Goal: Navigation & Orientation: Find specific page/section

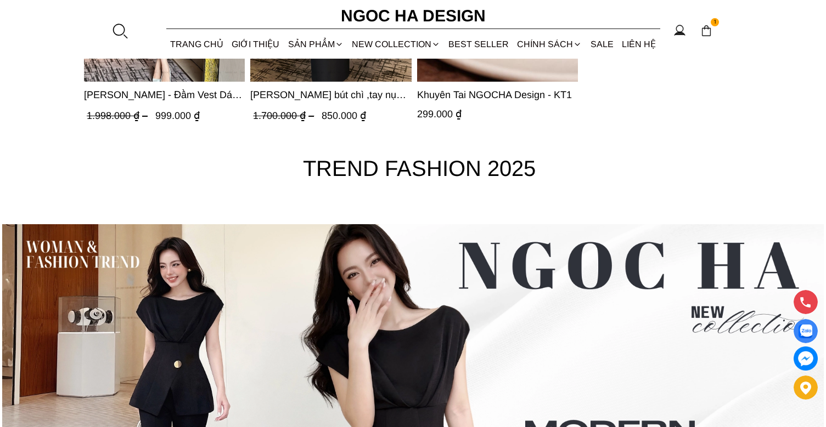
scroll to position [4116, 0]
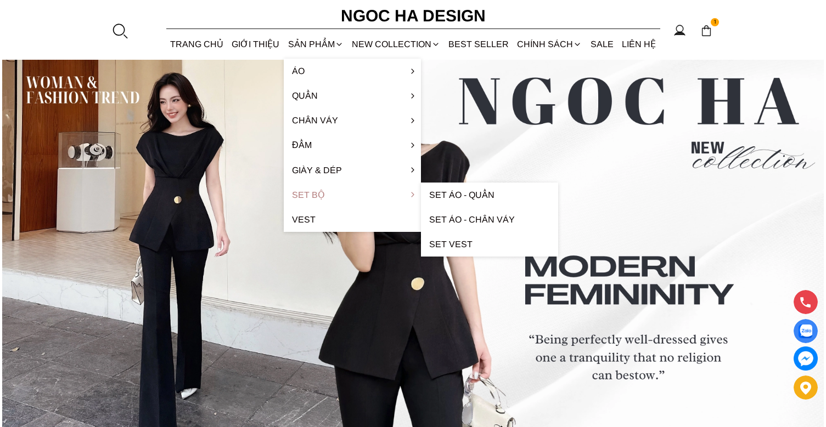
click at [327, 198] on link "Set Bộ" at bounding box center [352, 195] width 137 height 25
click at [443, 193] on link "Set Áo - Quần" at bounding box center [489, 195] width 137 height 25
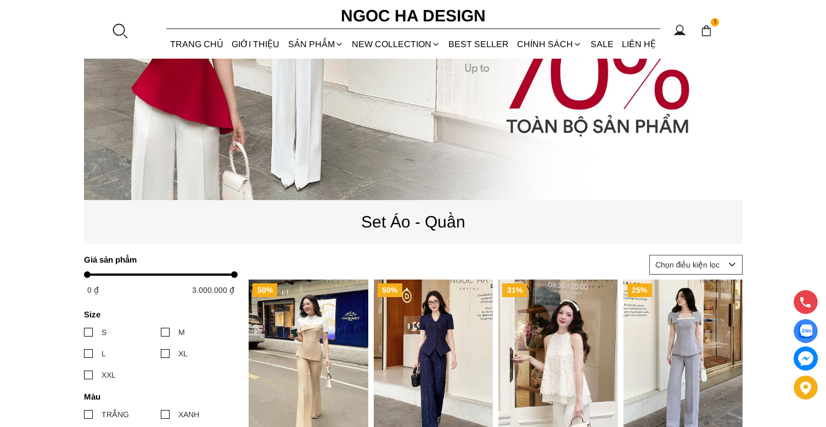
scroll to position [384, 0]
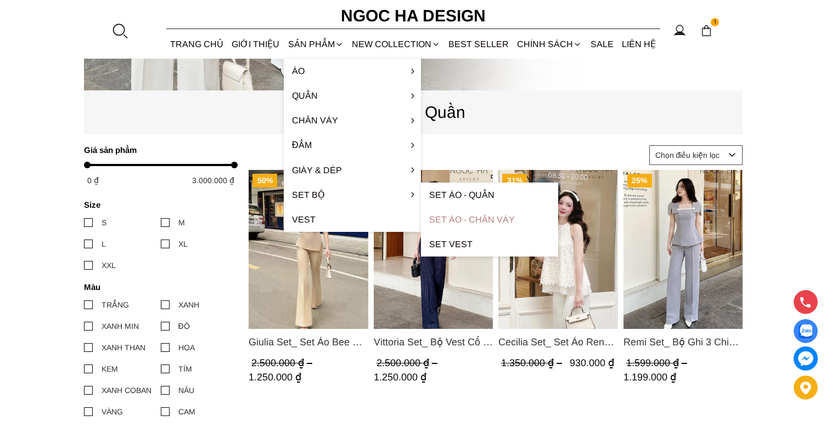
click at [456, 221] on link "Set Áo - Chân váy" at bounding box center [489, 219] width 137 height 25
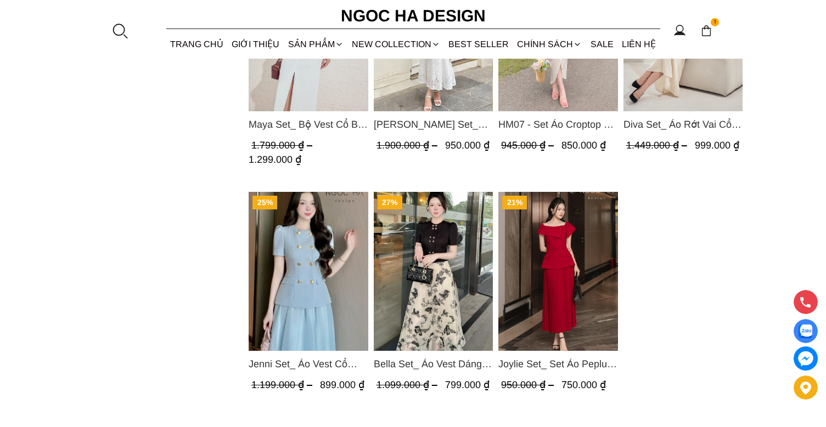
scroll to position [897, 0]
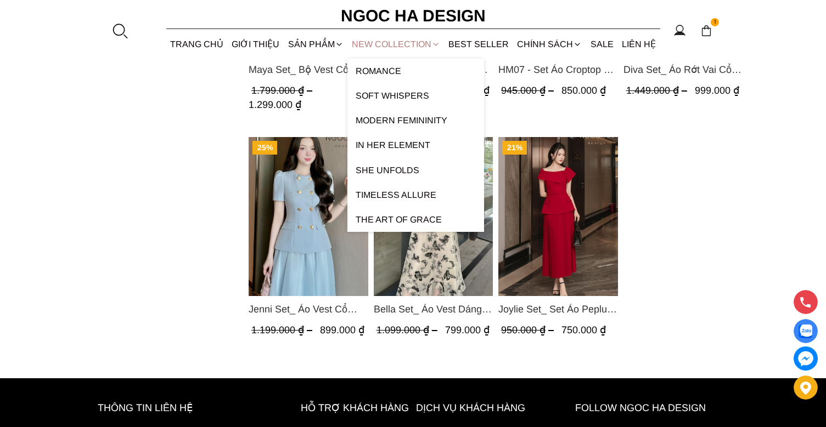
click at [405, 41] on link "NEW COLLECTION" at bounding box center [395, 44] width 97 height 29
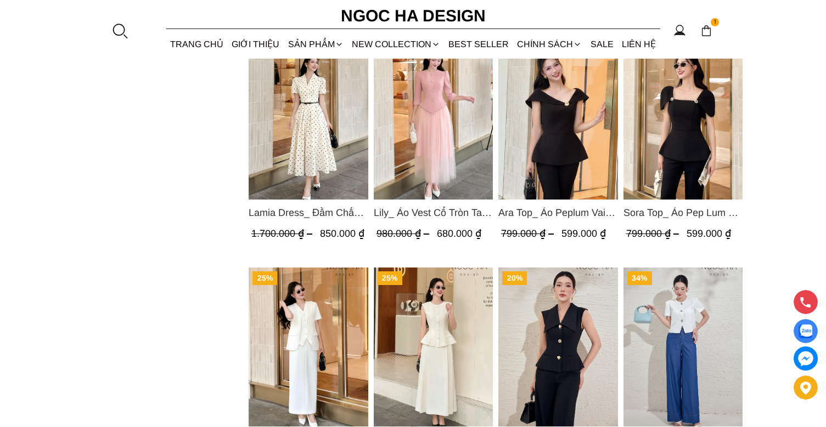
scroll to position [1372, 0]
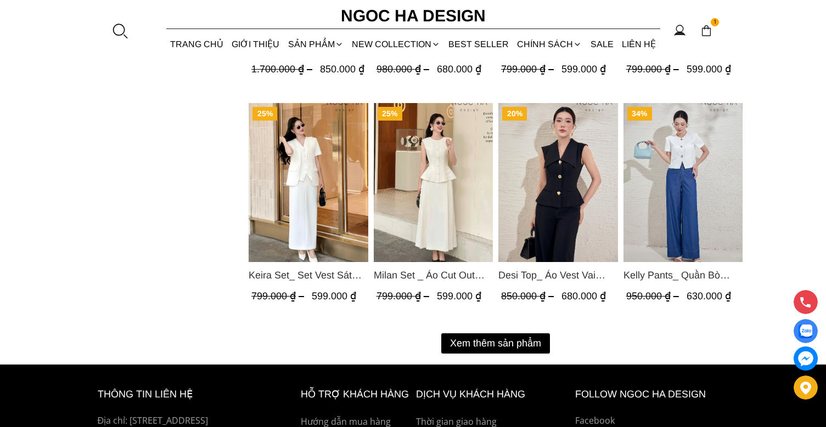
click at [493, 351] on button "Xem thêm sản phẩm" at bounding box center [495, 344] width 109 height 20
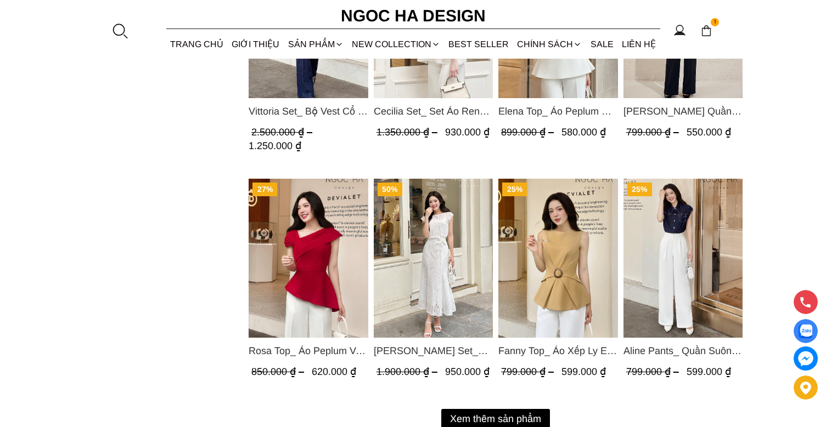
scroll to position [2634, 0]
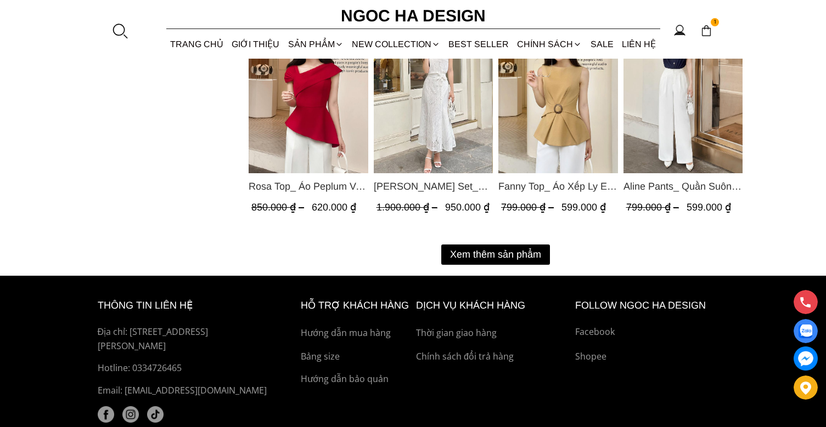
click at [471, 255] on button "Xem thêm sản phẩm" at bounding box center [495, 255] width 109 height 20
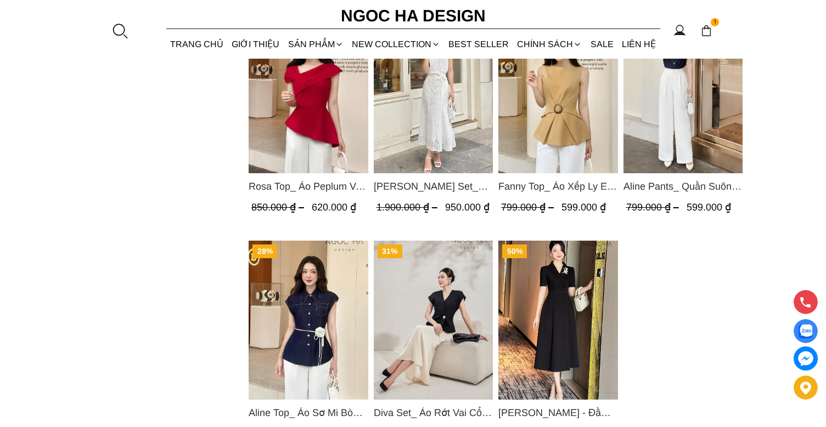
scroll to position [2854, 0]
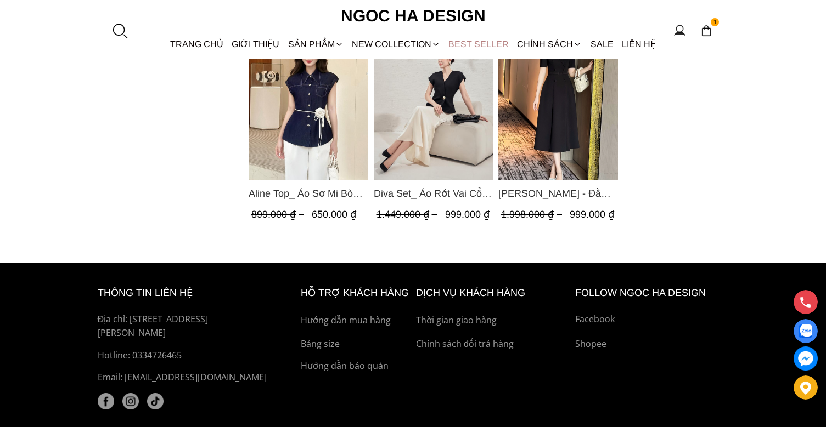
click at [475, 50] on link "BEST SELLER" at bounding box center [479, 44] width 69 height 29
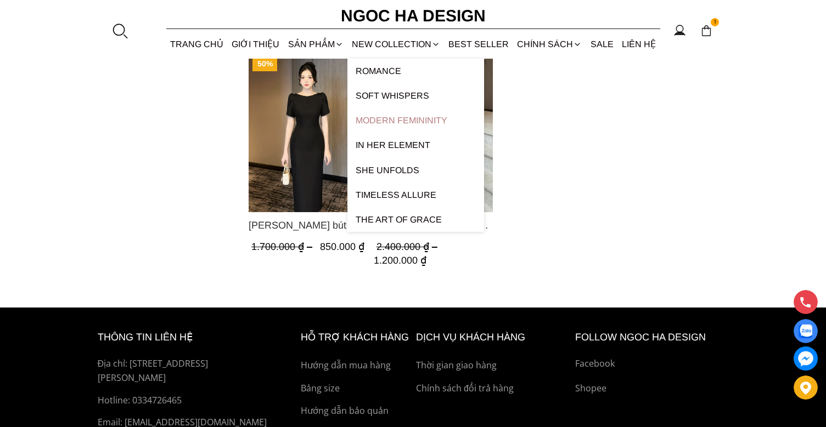
scroll to position [988, 0]
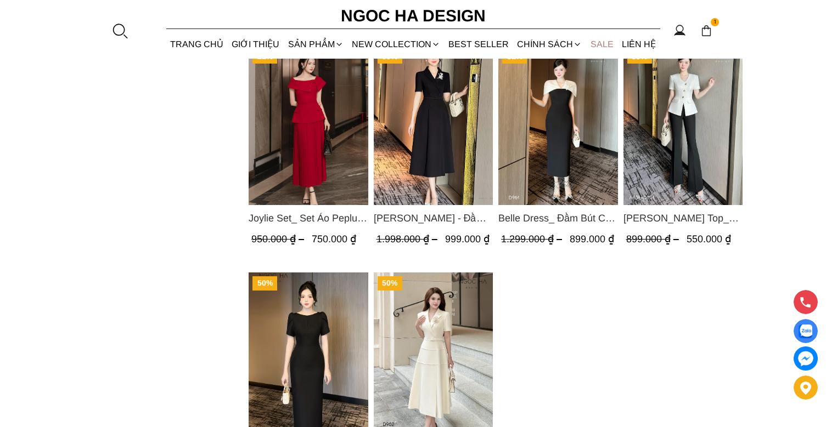
click at [595, 49] on link "SALE" at bounding box center [601, 44] width 31 height 29
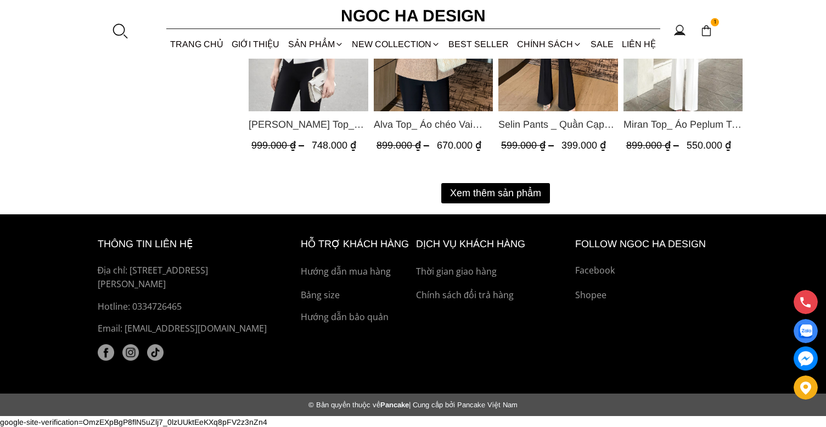
scroll to position [1426, 0]
